Goal: Find specific page/section: Find specific page/section

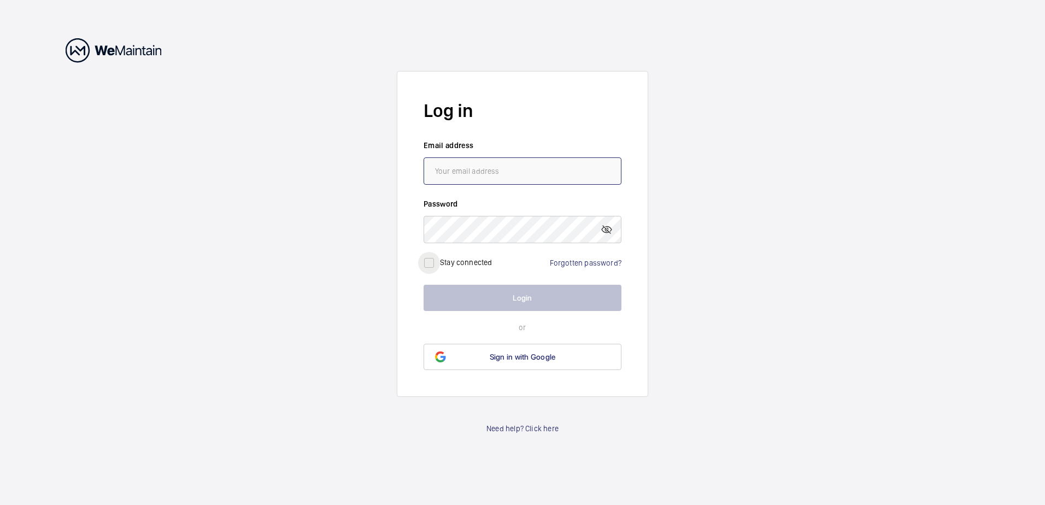
type input "[PERSON_NAME][EMAIL_ADDRESS][DOMAIN_NAME]"
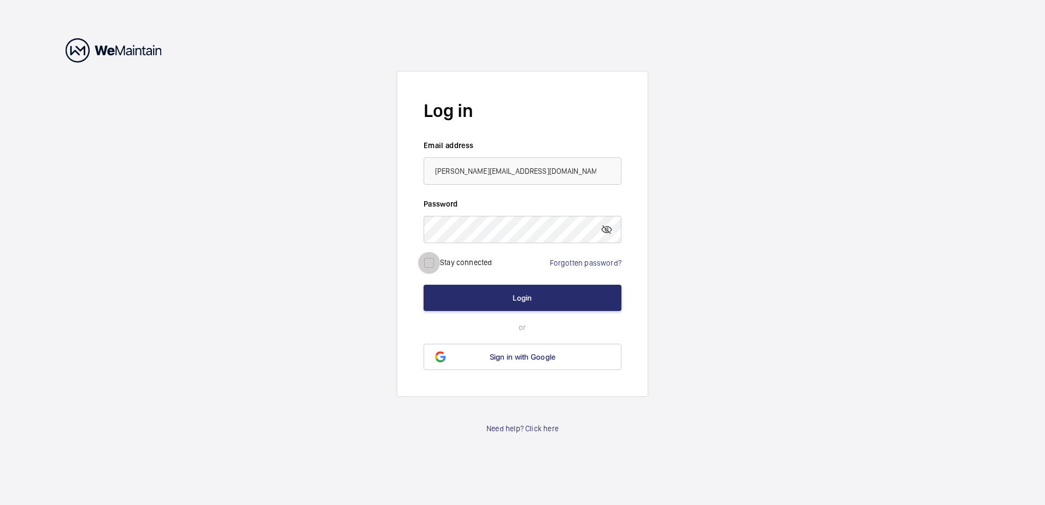
click at [435, 263] on input "checkbox" at bounding box center [429, 263] width 22 height 22
checkbox input "true"
click at [537, 306] on button "Login" at bounding box center [523, 298] width 198 height 26
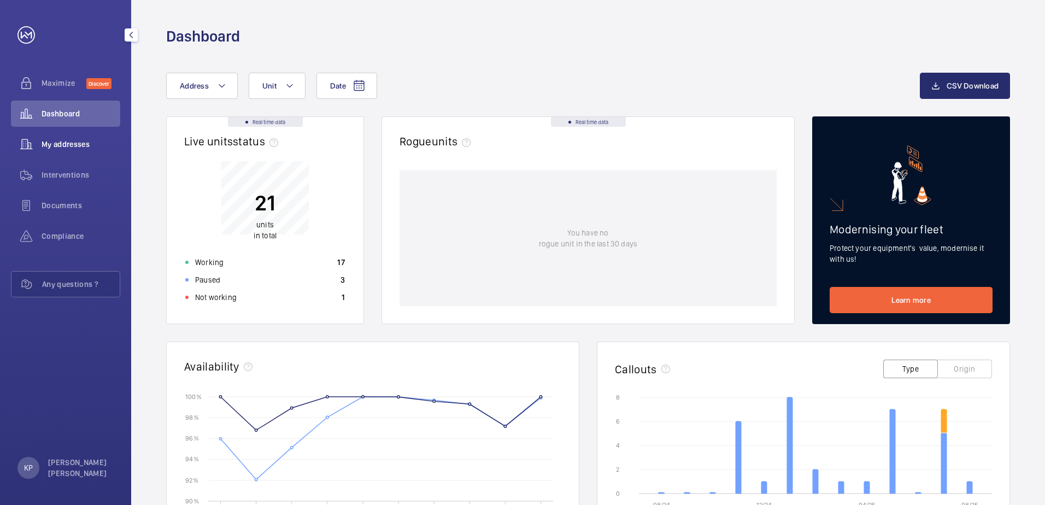
click at [50, 141] on span "My addresses" at bounding box center [81, 144] width 79 height 11
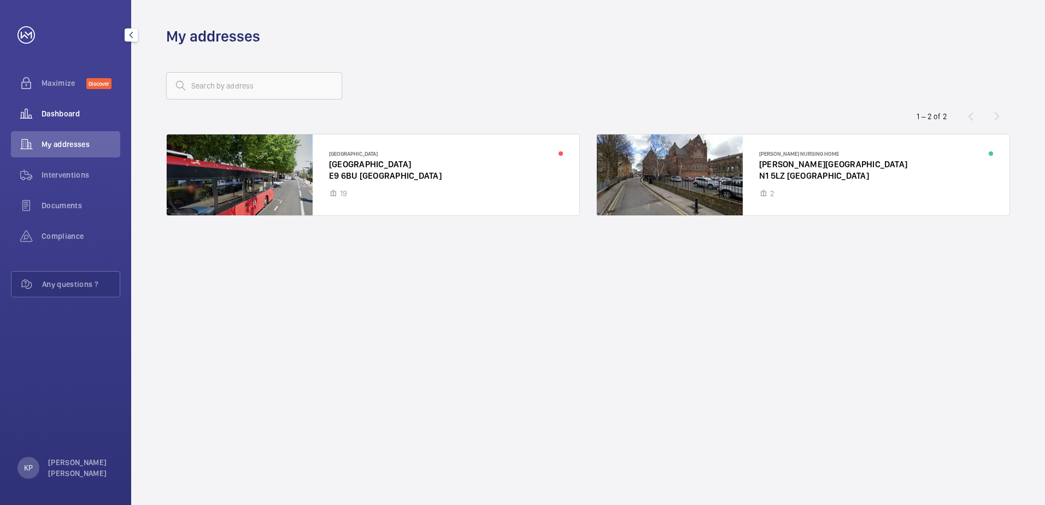
click at [53, 113] on span "Dashboard" at bounding box center [81, 113] width 79 height 11
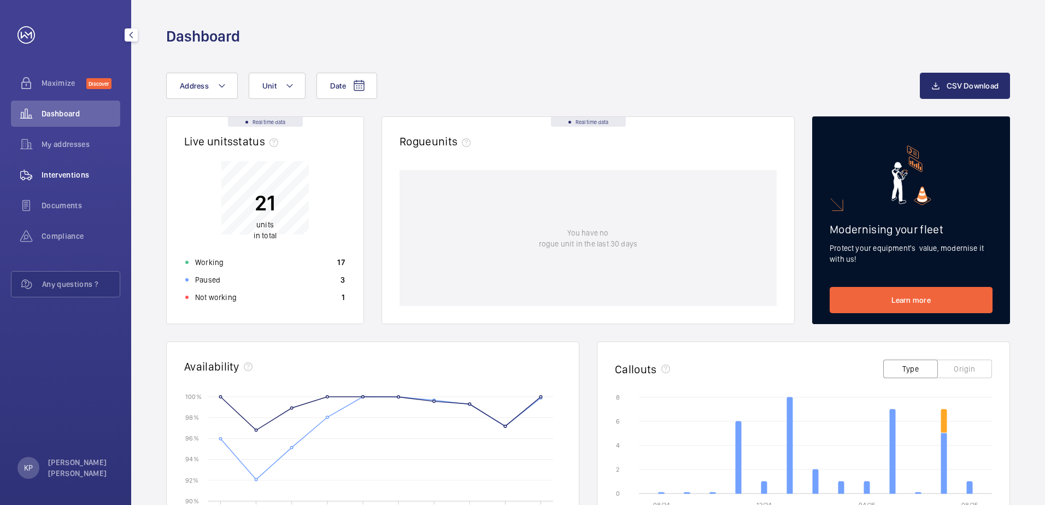
click at [83, 173] on span "Interventions" at bounding box center [81, 174] width 79 height 11
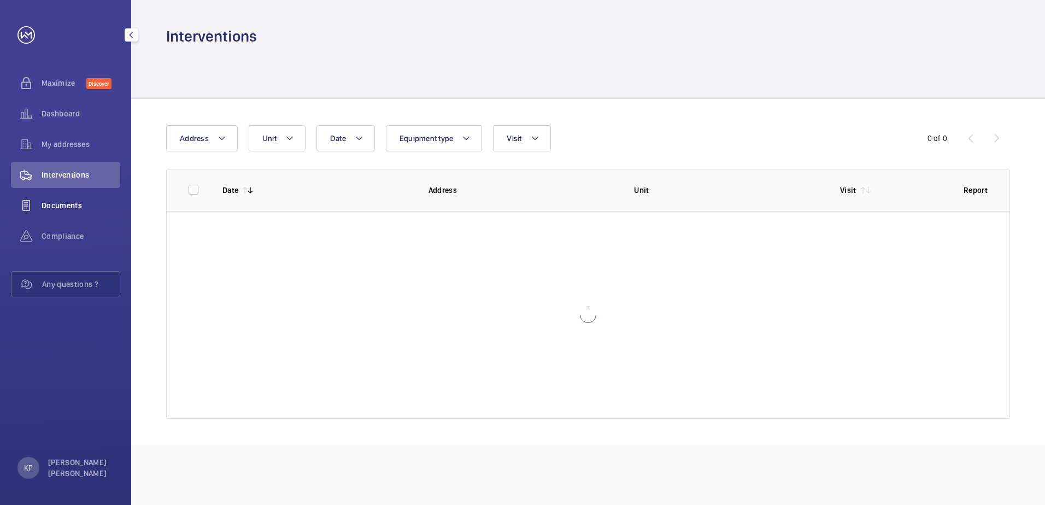
click at [69, 203] on span "Documents" at bounding box center [81, 205] width 79 height 11
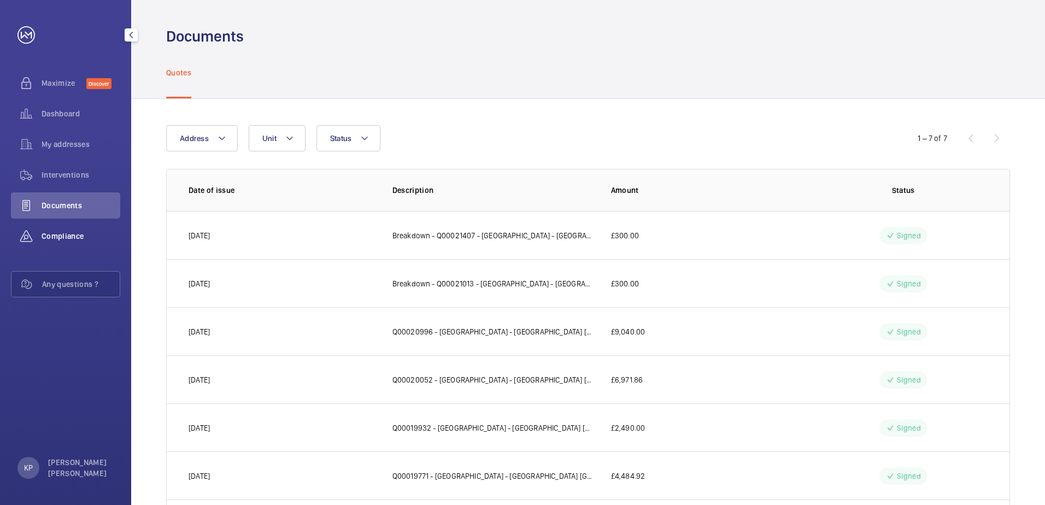
click at [45, 230] on div "Compliance" at bounding box center [65, 236] width 109 height 26
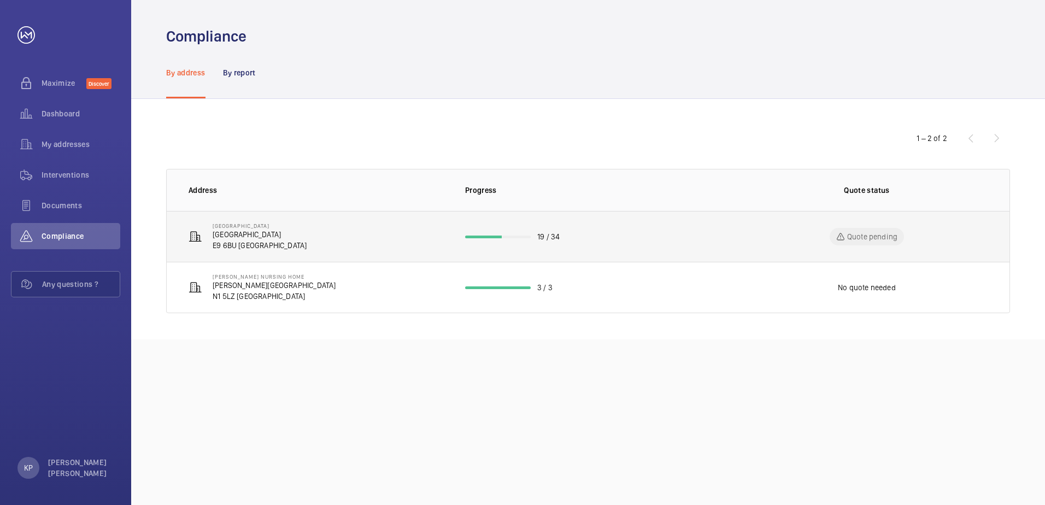
click at [250, 237] on p "[GEOGRAPHIC_DATA]" at bounding box center [260, 234] width 94 height 11
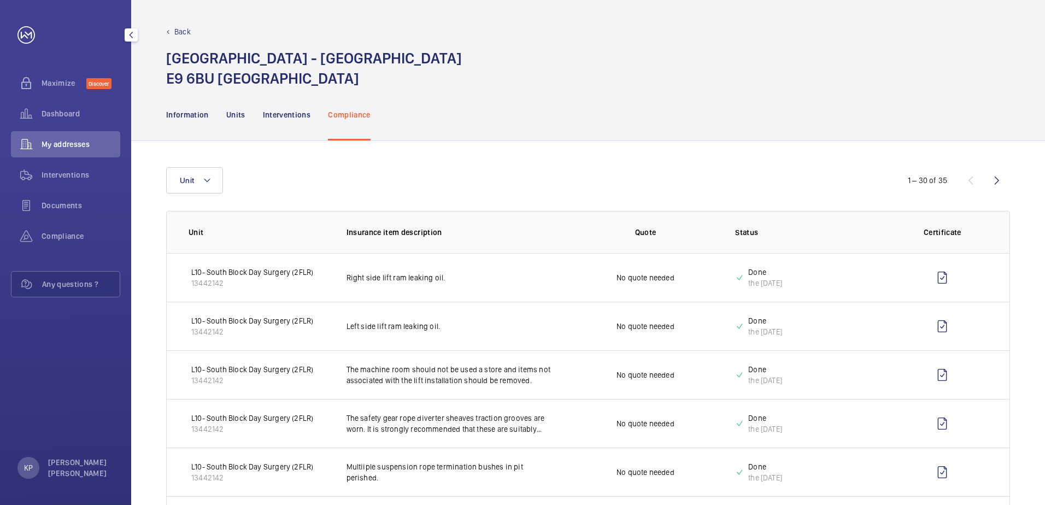
click at [175, 32] on p "Back" at bounding box center [182, 31] width 16 height 11
